Goal: Task Accomplishment & Management: Complete application form

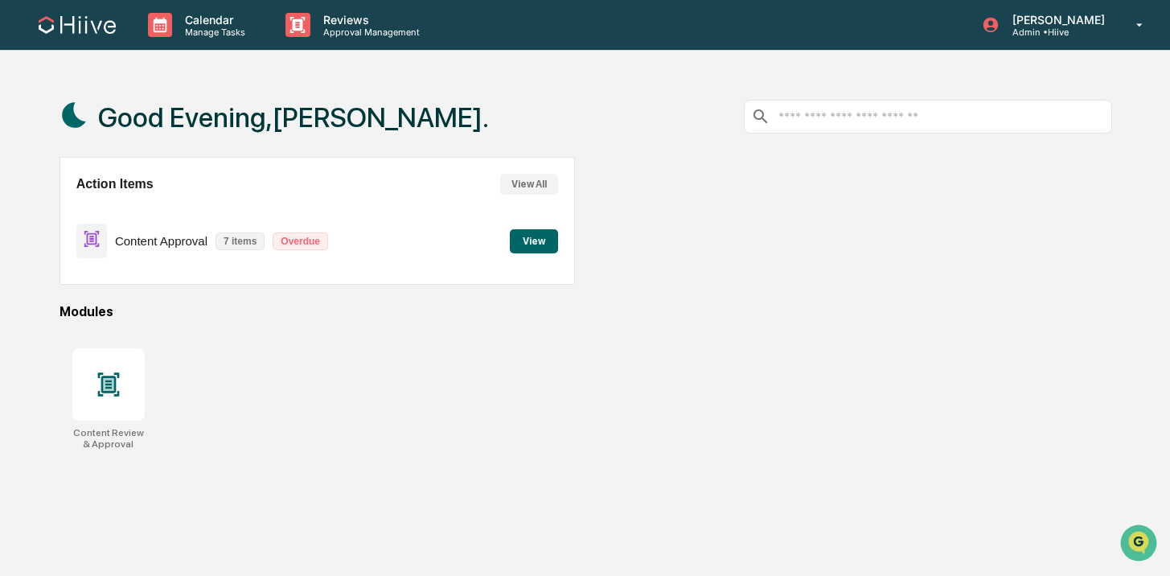
click at [736, 318] on div "Modules" at bounding box center [586, 311] width 1053 height 15
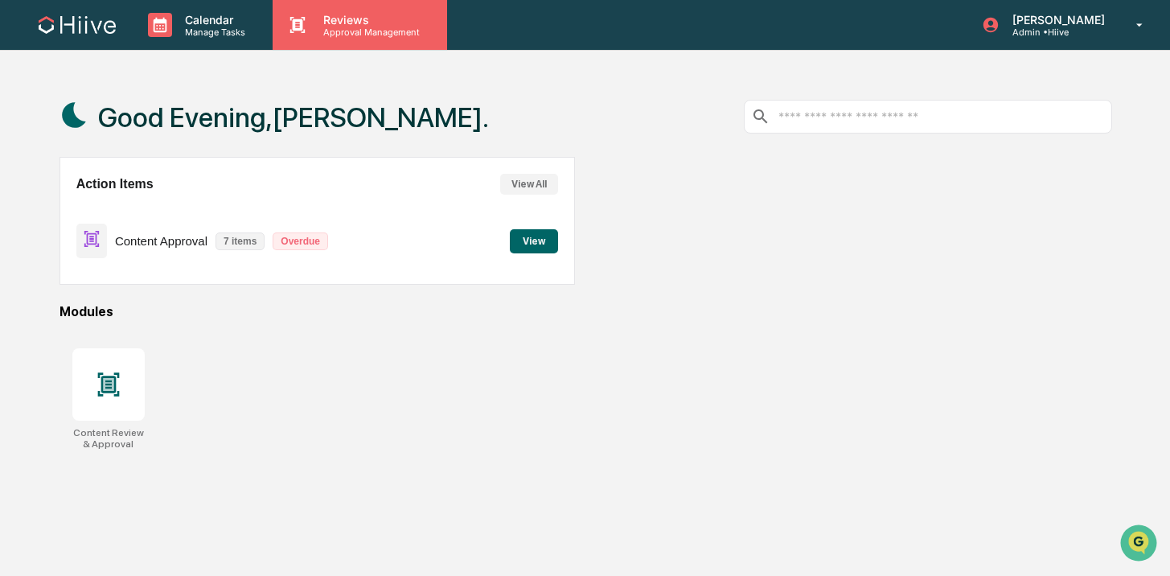
click at [366, 32] on p "Approval Management" at bounding box center [368, 32] width 117 height 11
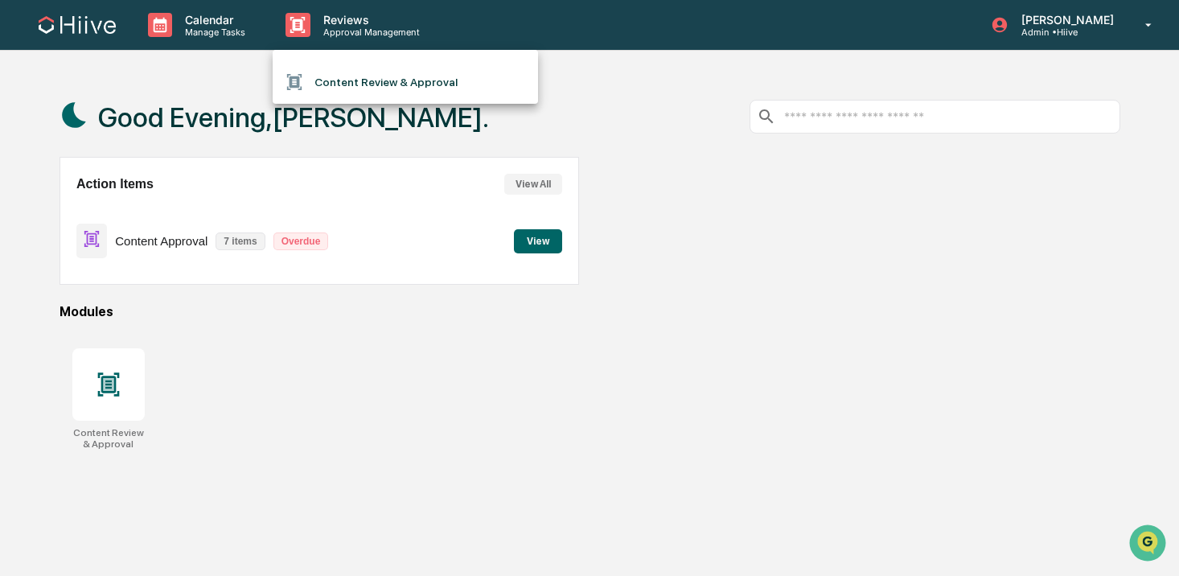
click at [471, 71] on li "Content Review & Approval" at bounding box center [405, 82] width 265 height 31
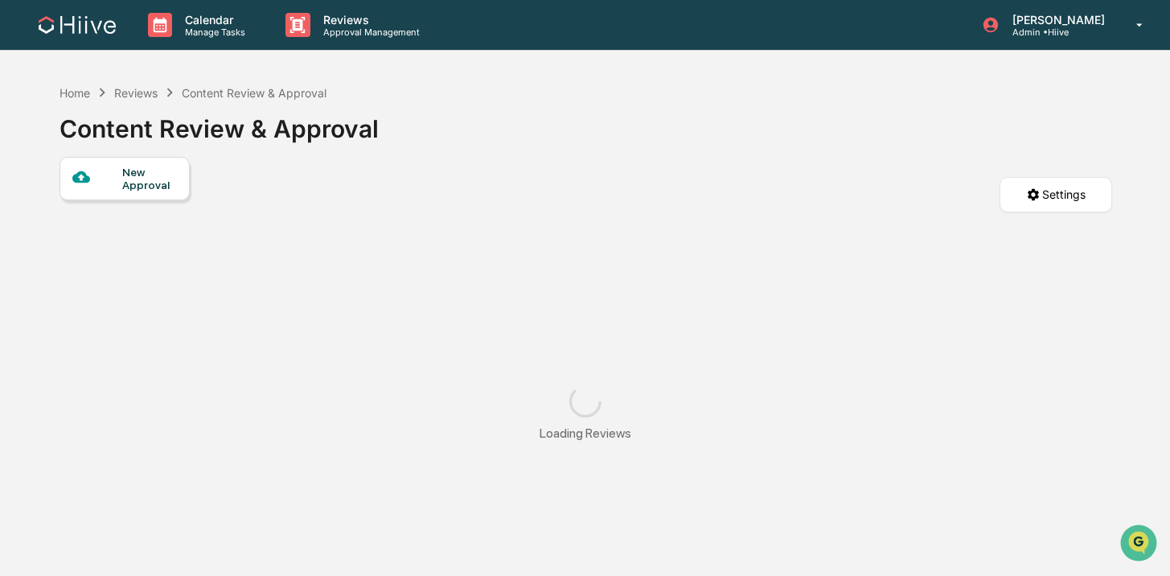
click at [152, 183] on div "New Approval" at bounding box center [149, 179] width 54 height 26
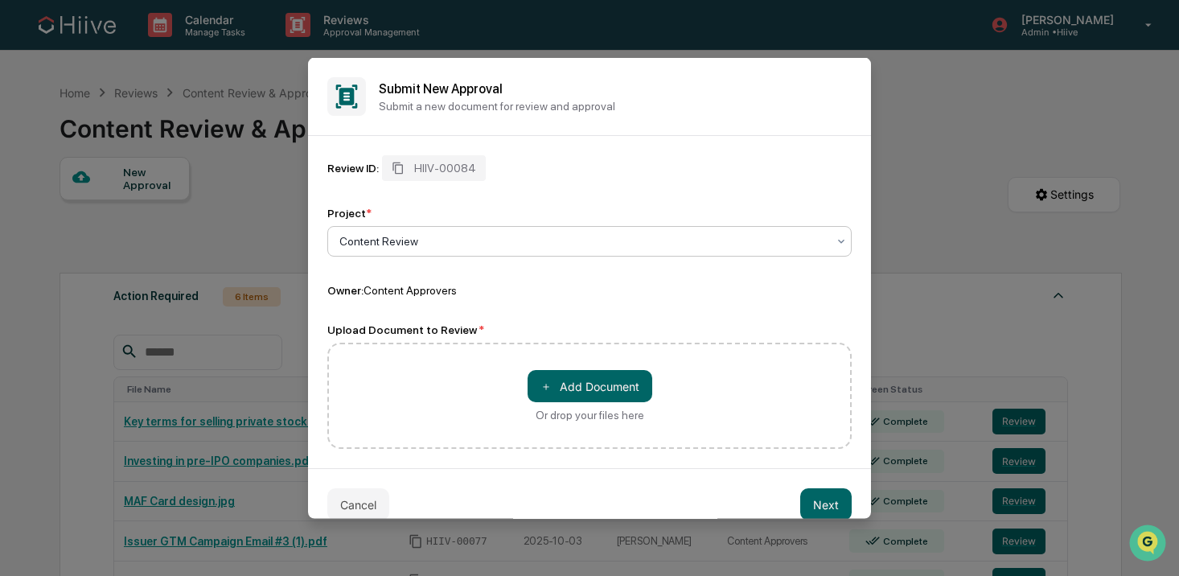
click at [518, 248] on div at bounding box center [582, 241] width 487 height 16
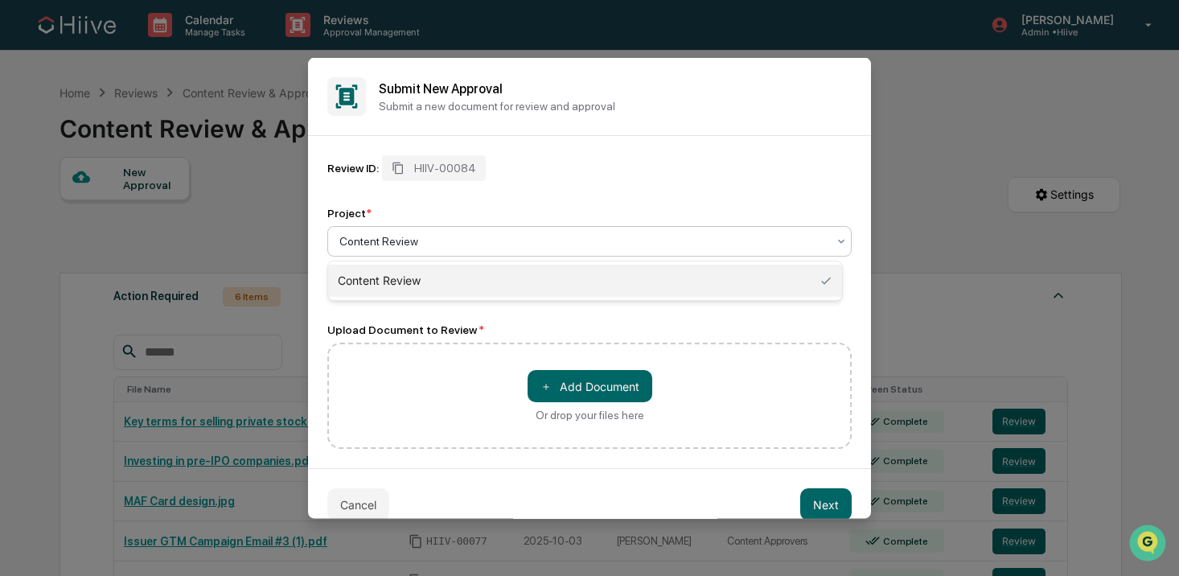
click at [525, 209] on div "Project *" at bounding box center [589, 213] width 524 height 13
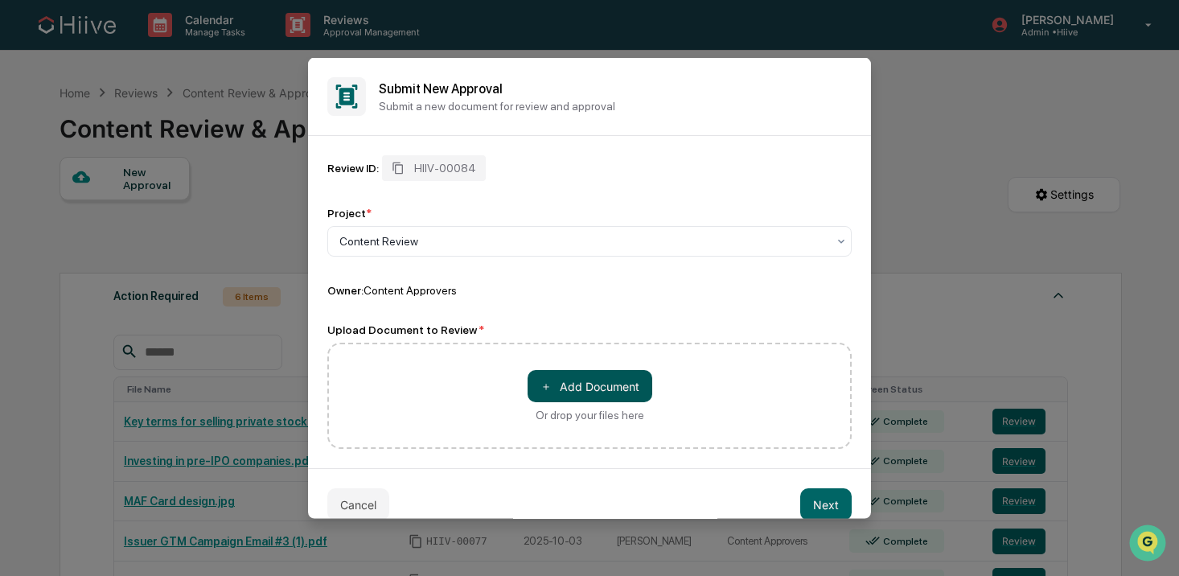
click at [575, 392] on button "＋ Add Document" at bounding box center [590, 386] width 125 height 32
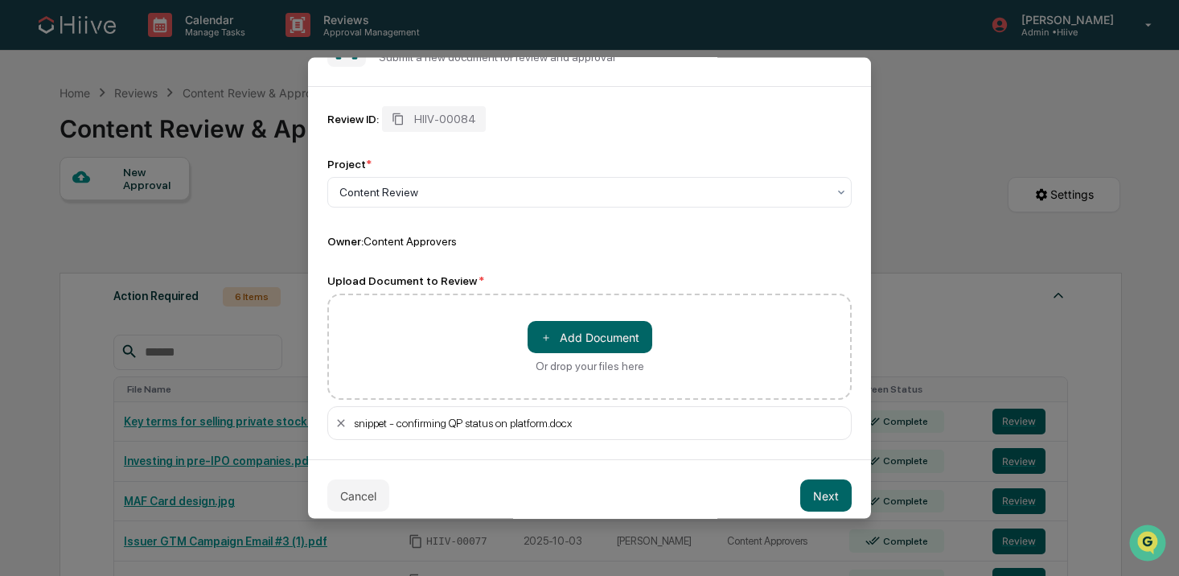
scroll to position [62, 0]
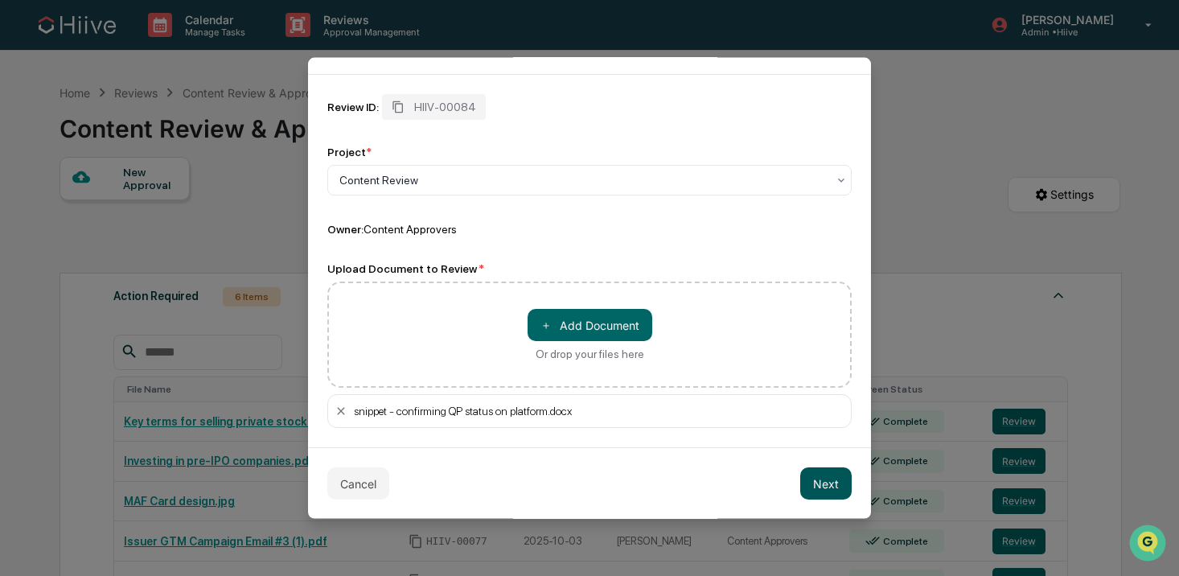
click at [817, 483] on button "Next" at bounding box center [825, 483] width 51 height 32
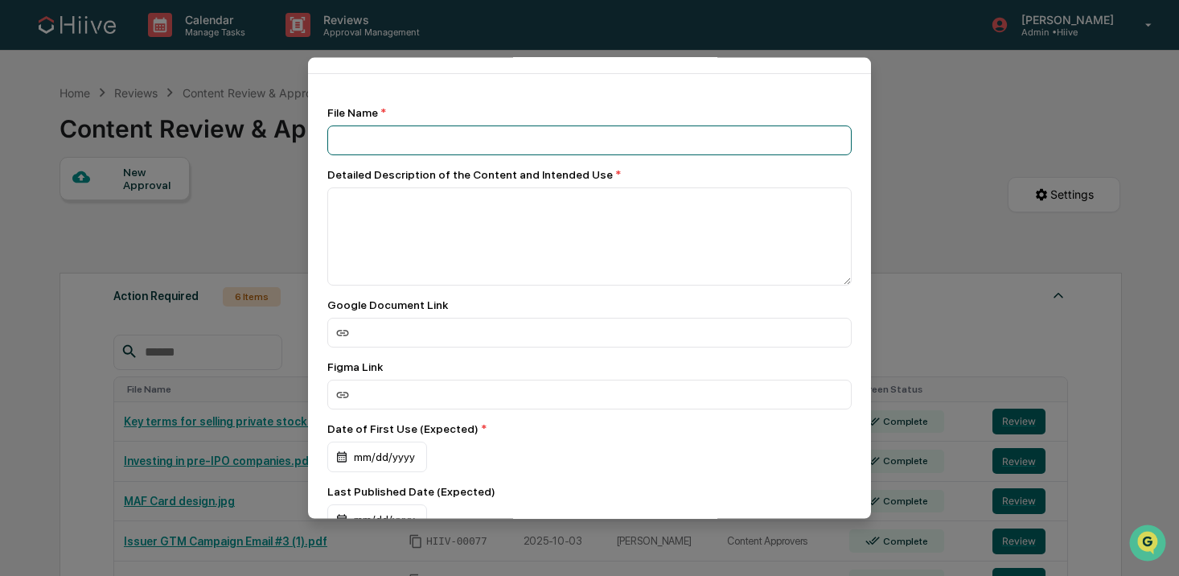
click at [454, 151] on input at bounding box center [589, 140] width 524 height 30
type input "**********"
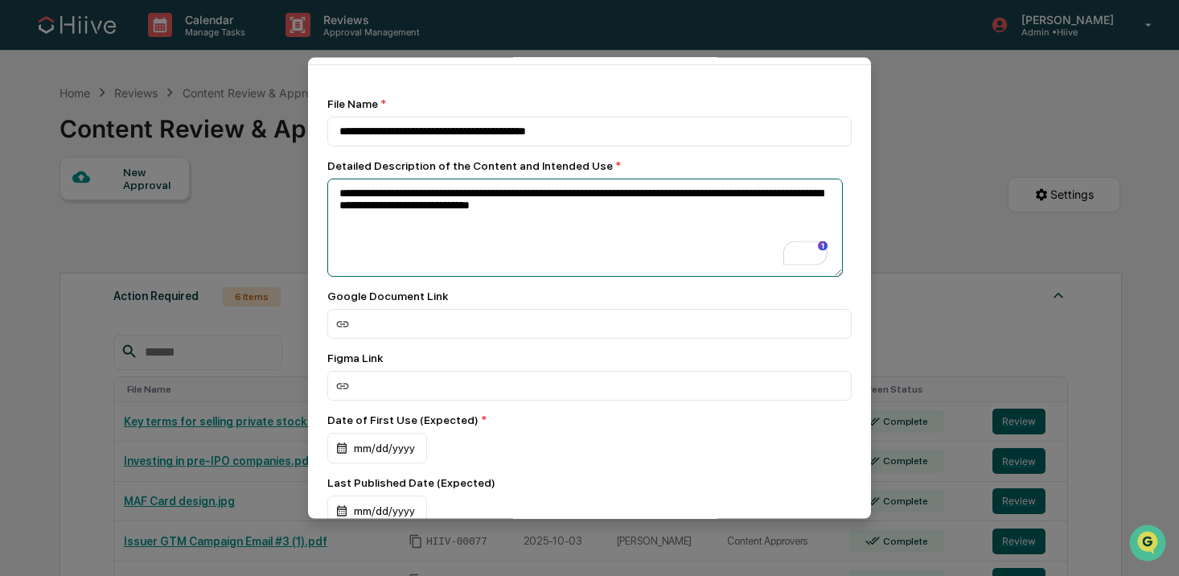
scroll to position [153, 0]
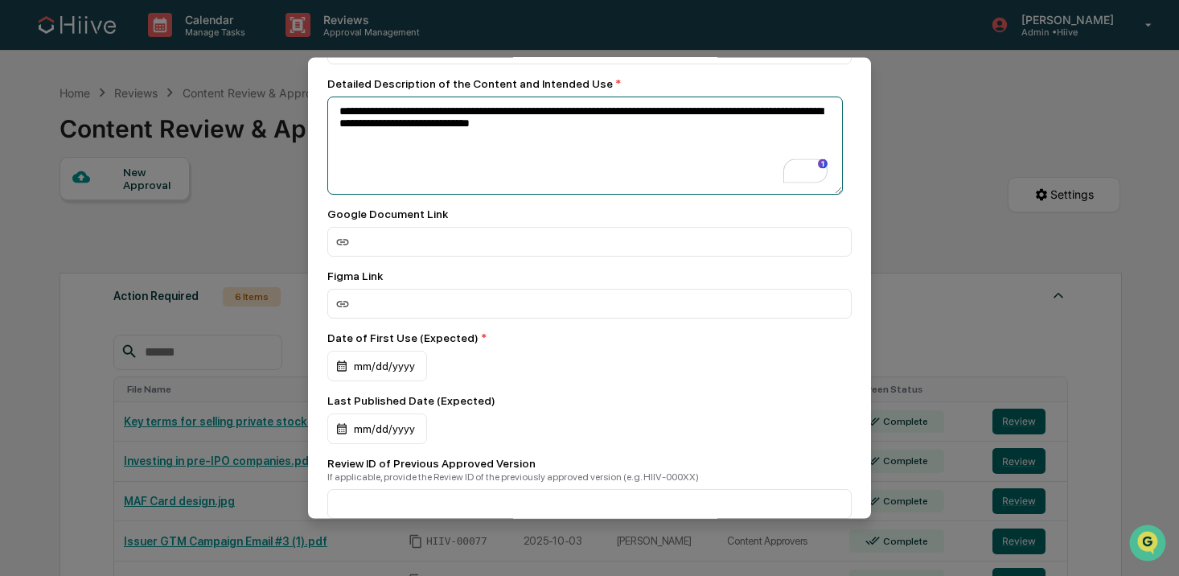
type textarea "**********"
drag, startPoint x: 390, startPoint y: 348, endPoint x: 425, endPoint y: 363, distance: 37.5
click at [390, 349] on div "Date of First Use (Expected) * mm/dd/yyyy" at bounding box center [589, 356] width 524 height 50
click at [425, 363] on div "mm/dd/yyyy" at bounding box center [377, 366] width 100 height 31
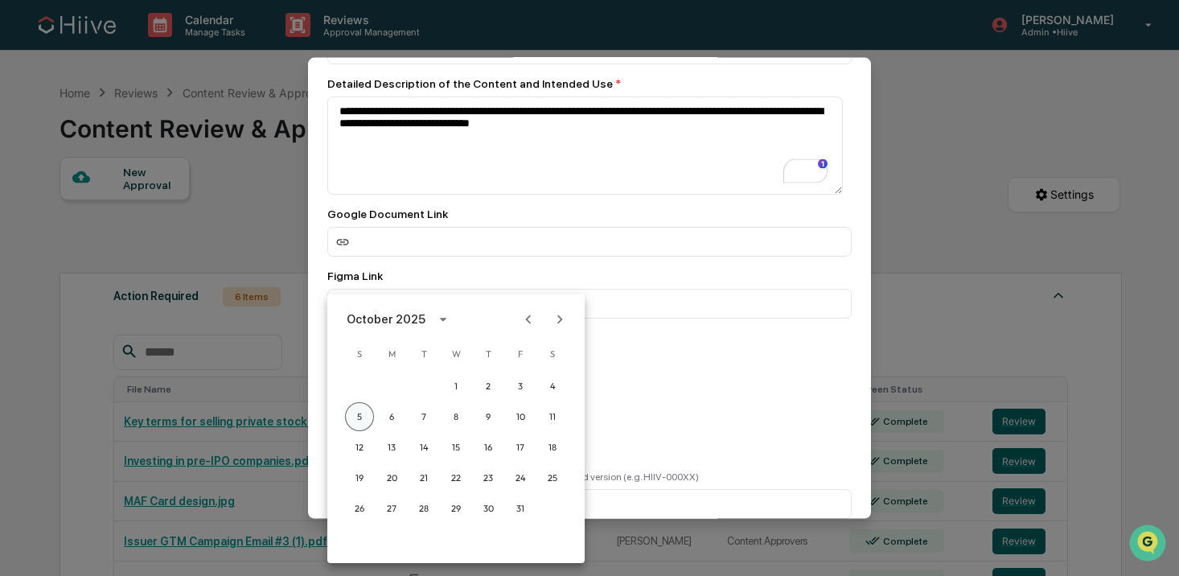
click at [362, 411] on button "5" at bounding box center [359, 416] width 29 height 29
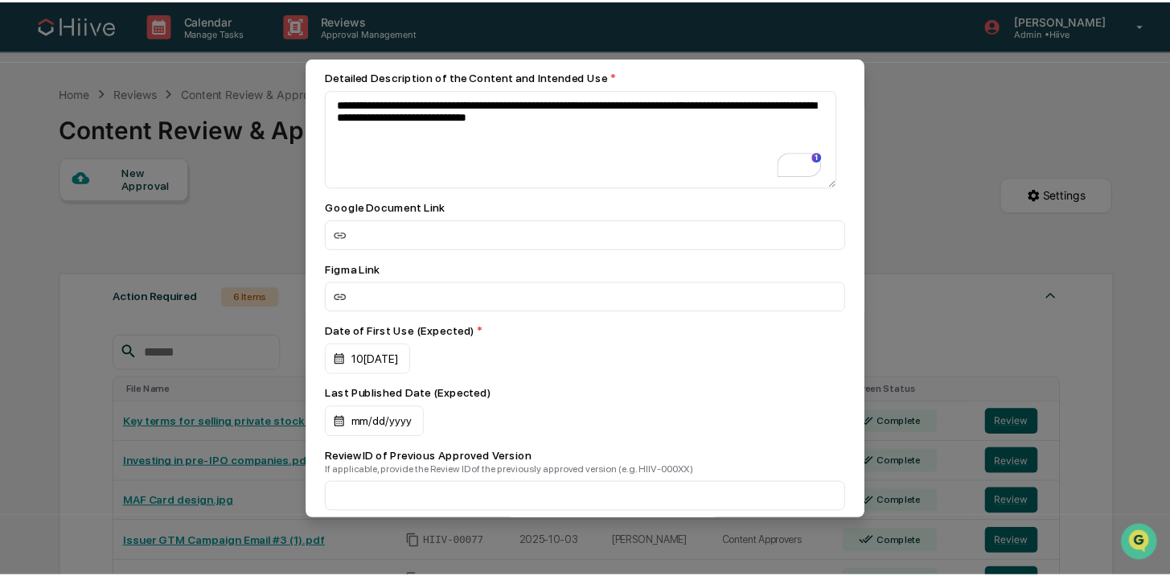
scroll to position [402, 0]
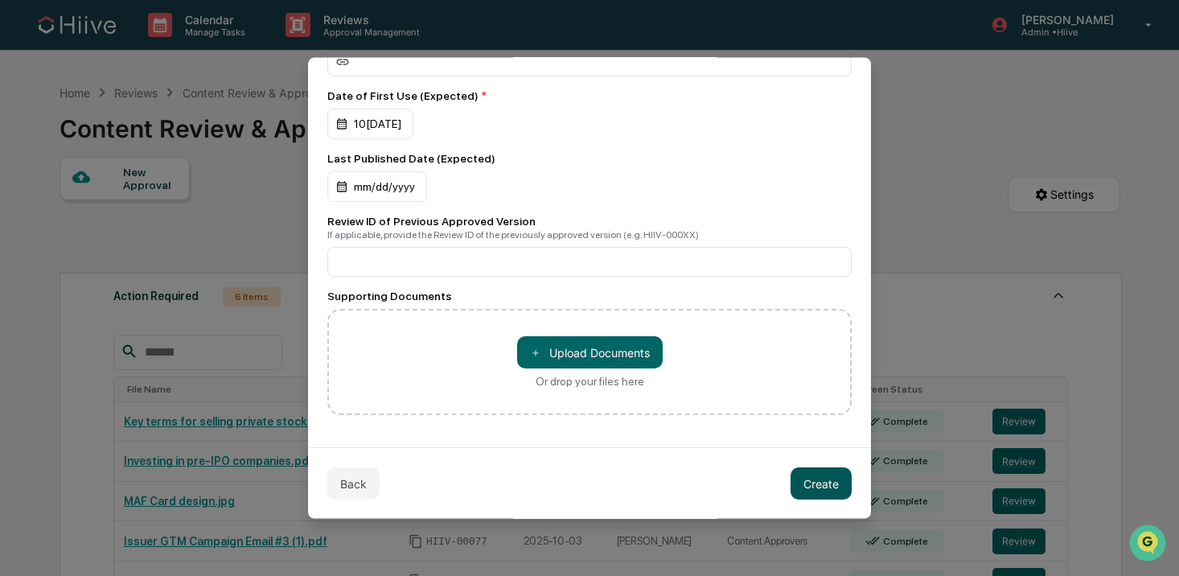
click at [830, 479] on button "Create" at bounding box center [821, 483] width 61 height 32
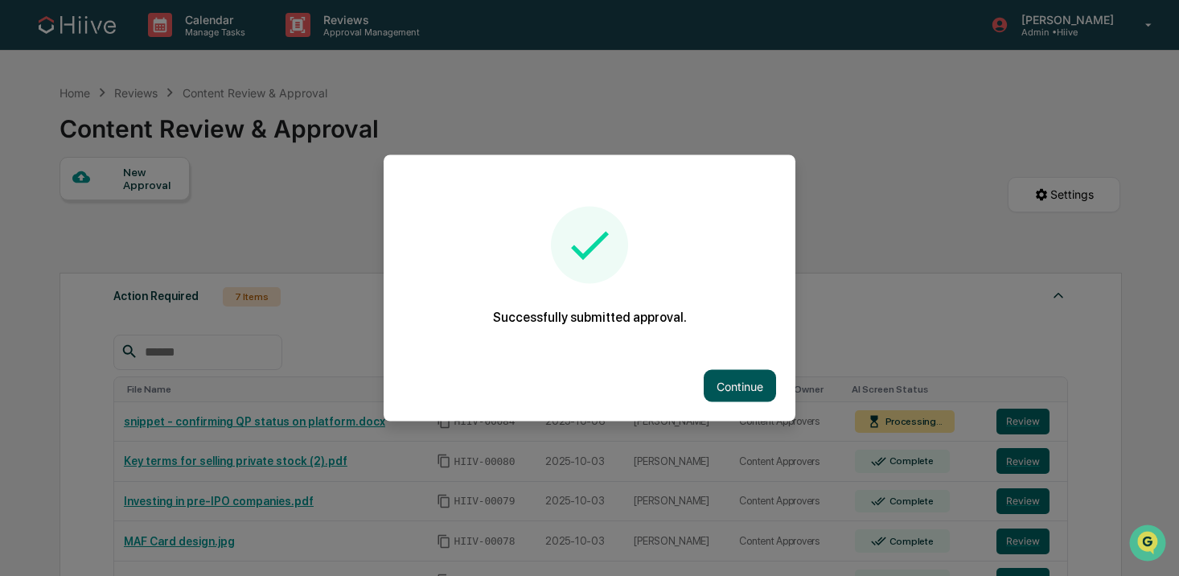
click at [733, 378] on button "Continue" at bounding box center [740, 386] width 72 height 32
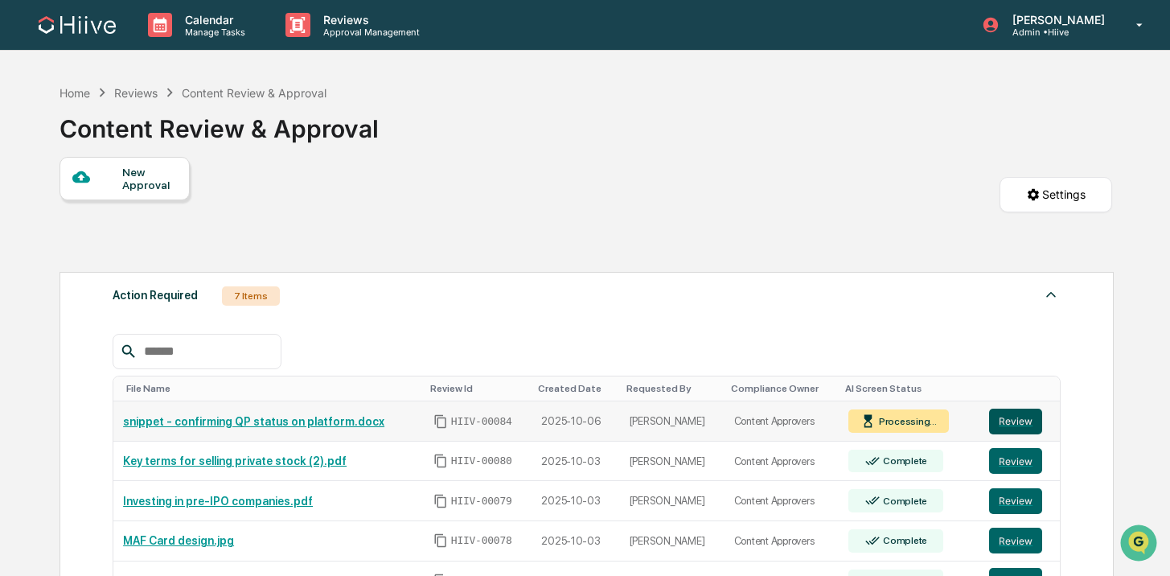
click at [1039, 423] on button "Review" at bounding box center [1015, 422] width 53 height 26
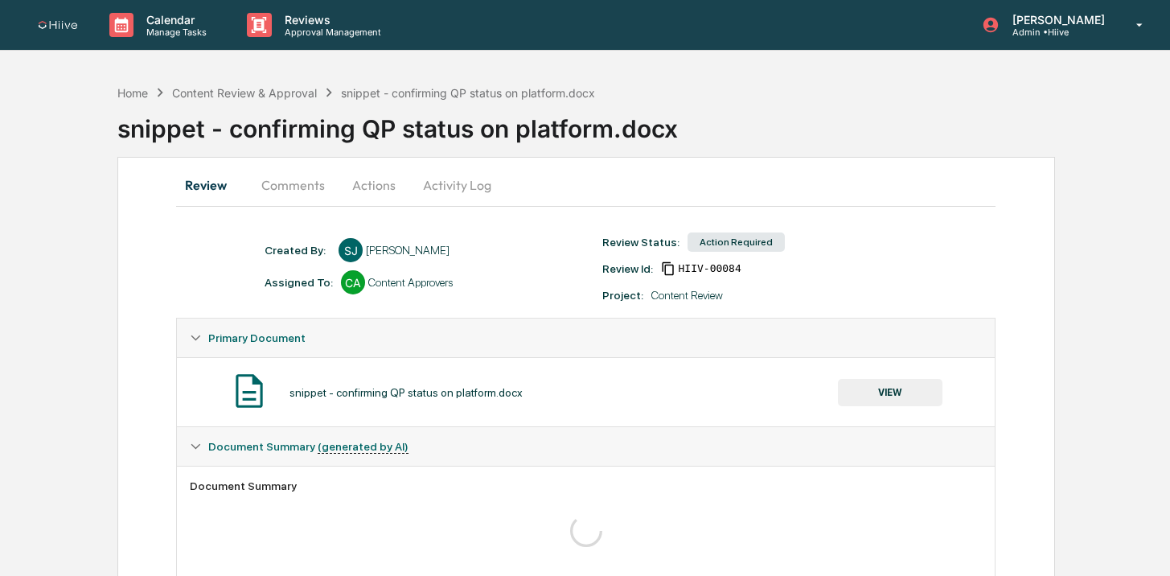
click at [376, 190] on button "Actions" at bounding box center [374, 185] width 72 height 39
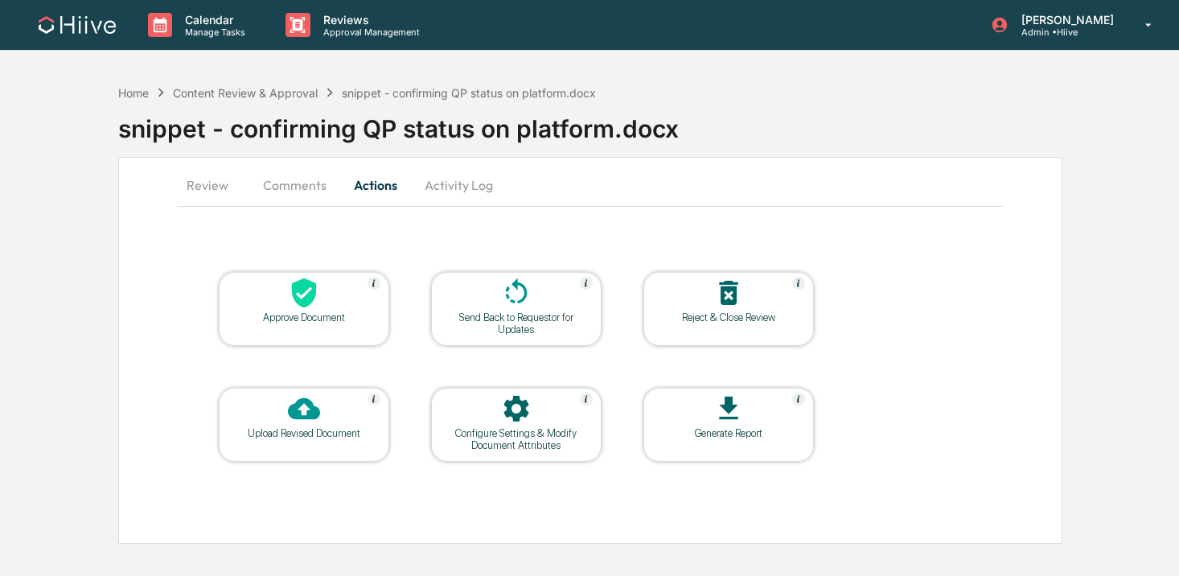
click at [325, 304] on div at bounding box center [304, 294] width 161 height 35
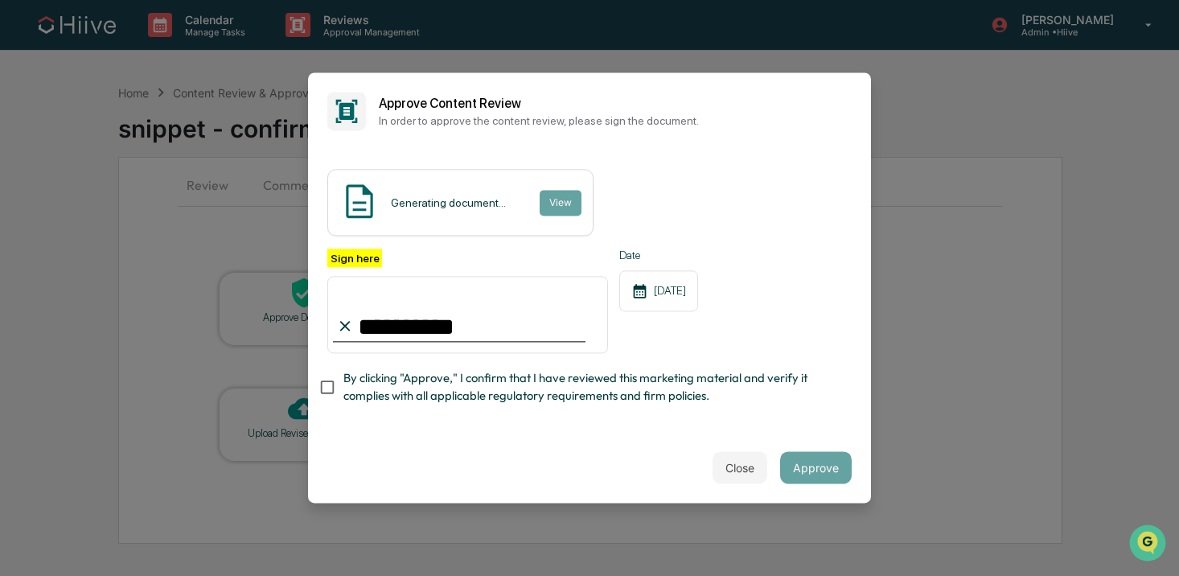
type input "**********"
click at [414, 378] on span "By clicking "Approve," I confirm that I have reviewed this marketing material a…" at bounding box center [590, 387] width 495 height 36
click at [826, 399] on span "By clicking "Approve," I confirm that I have reviewed this marketing material a…" at bounding box center [590, 387] width 495 height 36
click at [613, 392] on span "By clicking "Approve," I confirm that I have reviewed this marketing material a…" at bounding box center [590, 387] width 495 height 36
click at [805, 458] on button "Approve" at bounding box center [816, 468] width 72 height 32
